Goal: Task Accomplishment & Management: Complete application form

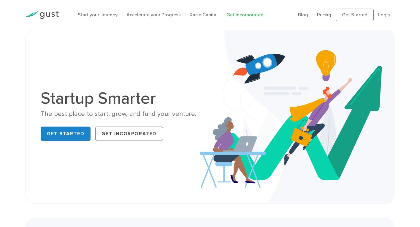
click at [246, 15] on link "Get Incorporated" at bounding box center [244, 15] width 37 height 6
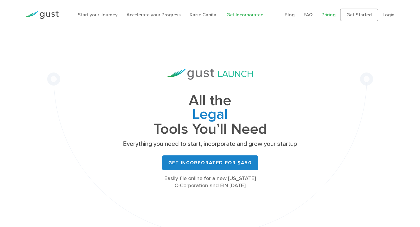
click at [324, 14] on link "Pricing" at bounding box center [328, 15] width 14 height 6
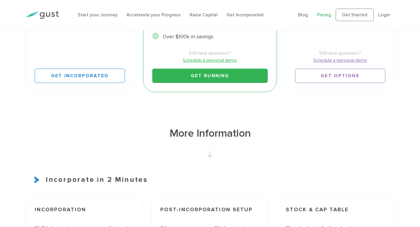
scroll to position [314, 0]
